Goal: Information Seeking & Learning: Learn about a topic

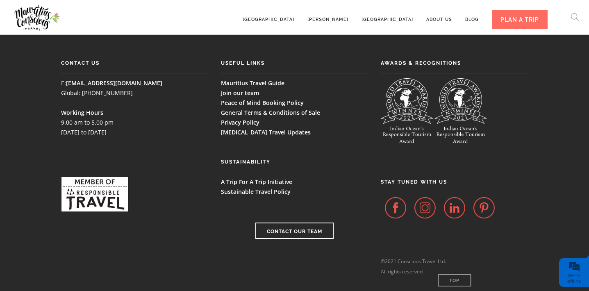
scroll to position [2273, 0]
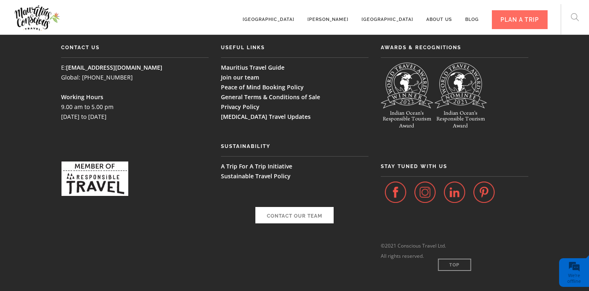
click at [305, 207] on link "Contact Our Team" at bounding box center [294, 215] width 78 height 16
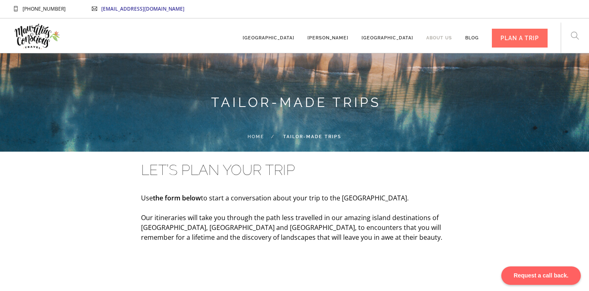
click at [438, 38] on link "About us" at bounding box center [439, 34] width 26 height 23
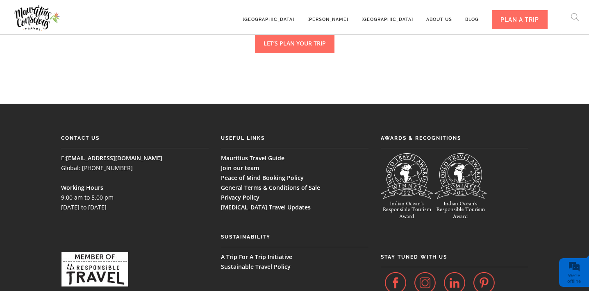
scroll to position [2216, 0]
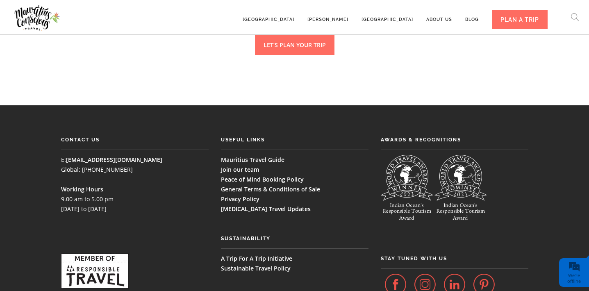
click at [70, 156] on link "[EMAIL_ADDRESS][DOMAIN_NAME]" at bounding box center [114, 160] width 96 height 8
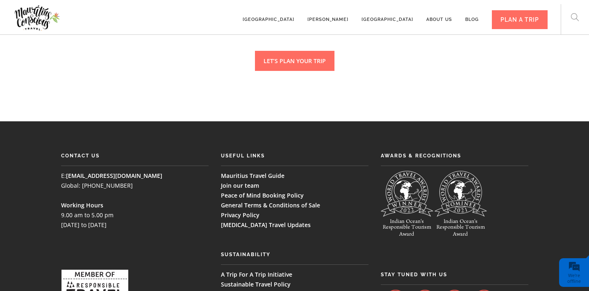
scroll to position [2198, 0]
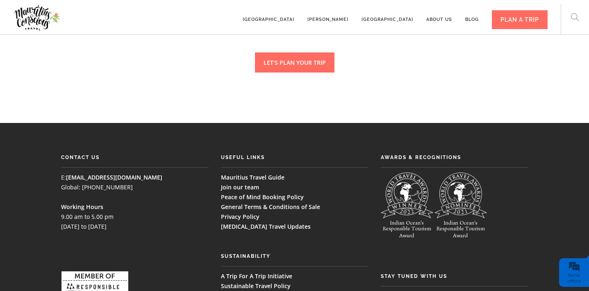
click at [262, 173] on link "Mauritius Travel Guide" at bounding box center [253, 177] width 64 height 8
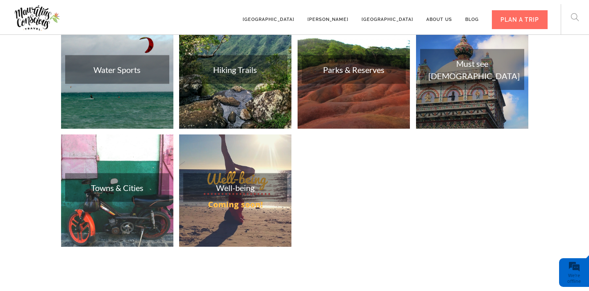
scroll to position [1377, 0]
